Goal: Obtain resource: Download file/media

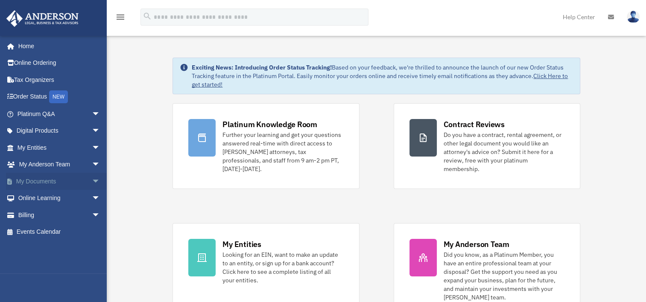
click at [92, 181] on span "arrow_drop_down" at bounding box center [100, 182] width 17 height 18
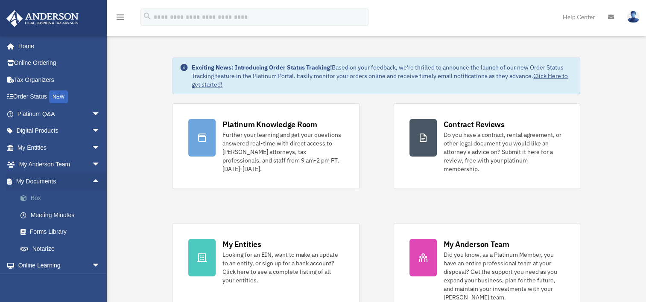
click at [52, 199] on link "Box" at bounding box center [62, 198] width 101 height 17
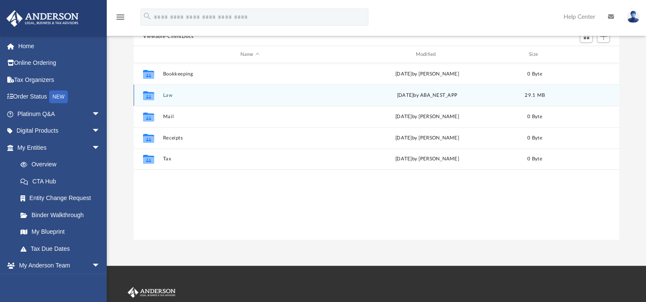
scroll to position [43, 0]
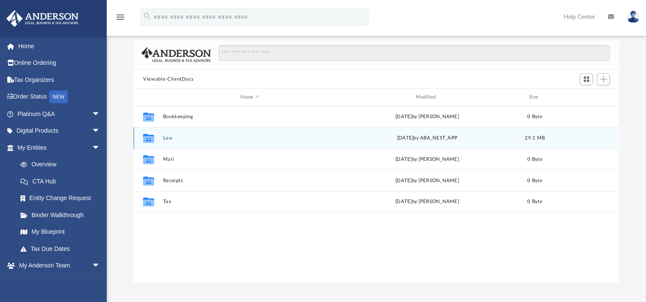
click at [169, 139] on button "Law" at bounding box center [250, 138] width 174 height 6
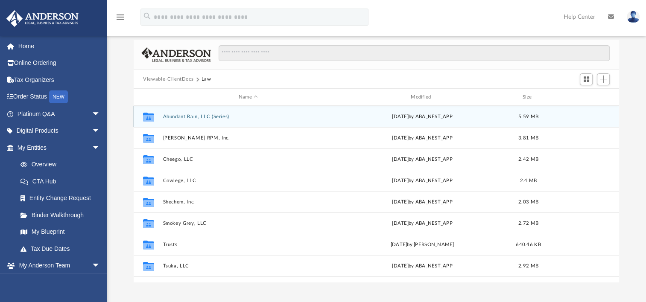
click at [217, 116] on button "Abundant Rain, LLC (Series)" at bounding box center [248, 117] width 170 height 6
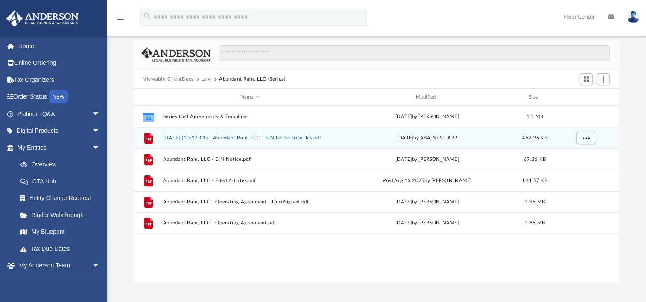
click at [287, 138] on button "2025.08.29 (10:37:01) - Abundant Rain, LLC - EIN Letter from IRS.pdf" at bounding box center [250, 138] width 174 height 6
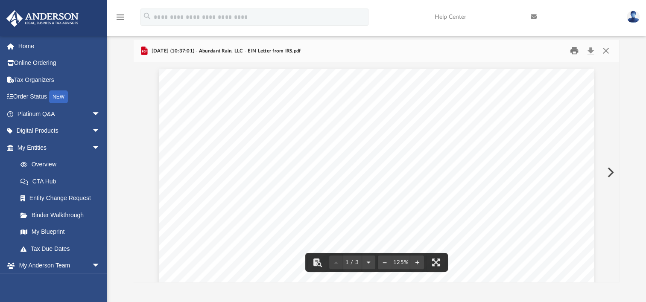
click at [568, 50] on button "Print" at bounding box center [574, 50] width 17 height 13
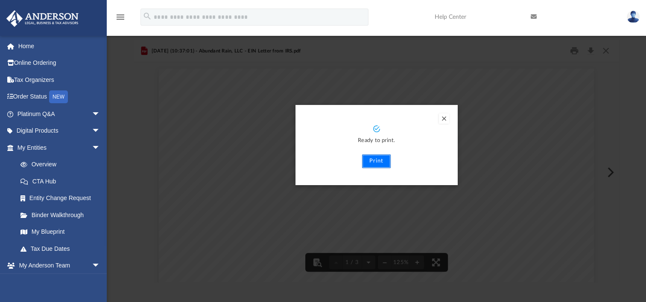
click at [384, 162] on button "Print" at bounding box center [376, 162] width 29 height 14
